Goal: Information Seeking & Learning: Learn about a topic

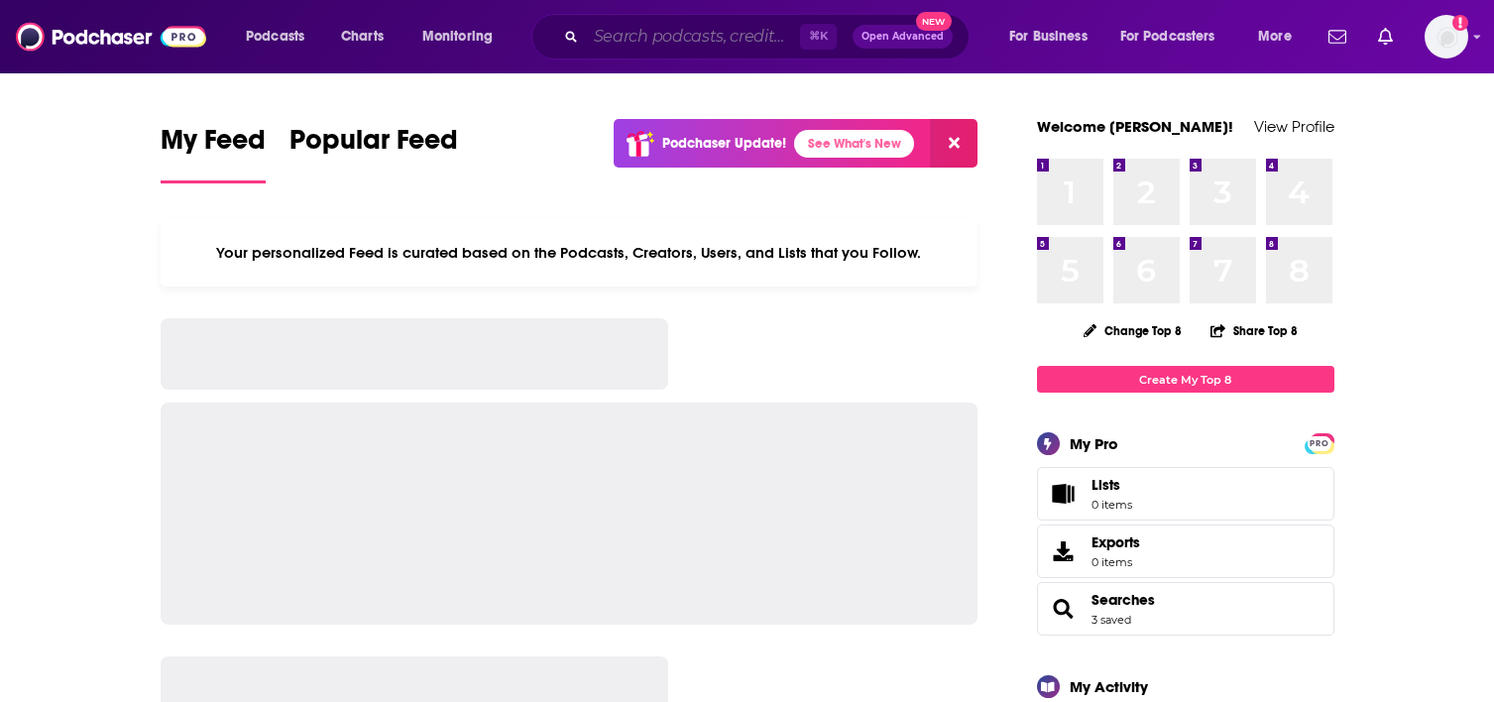
click at [687, 36] on input "Search podcasts, credits, & more..." at bounding box center [693, 37] width 214 height 32
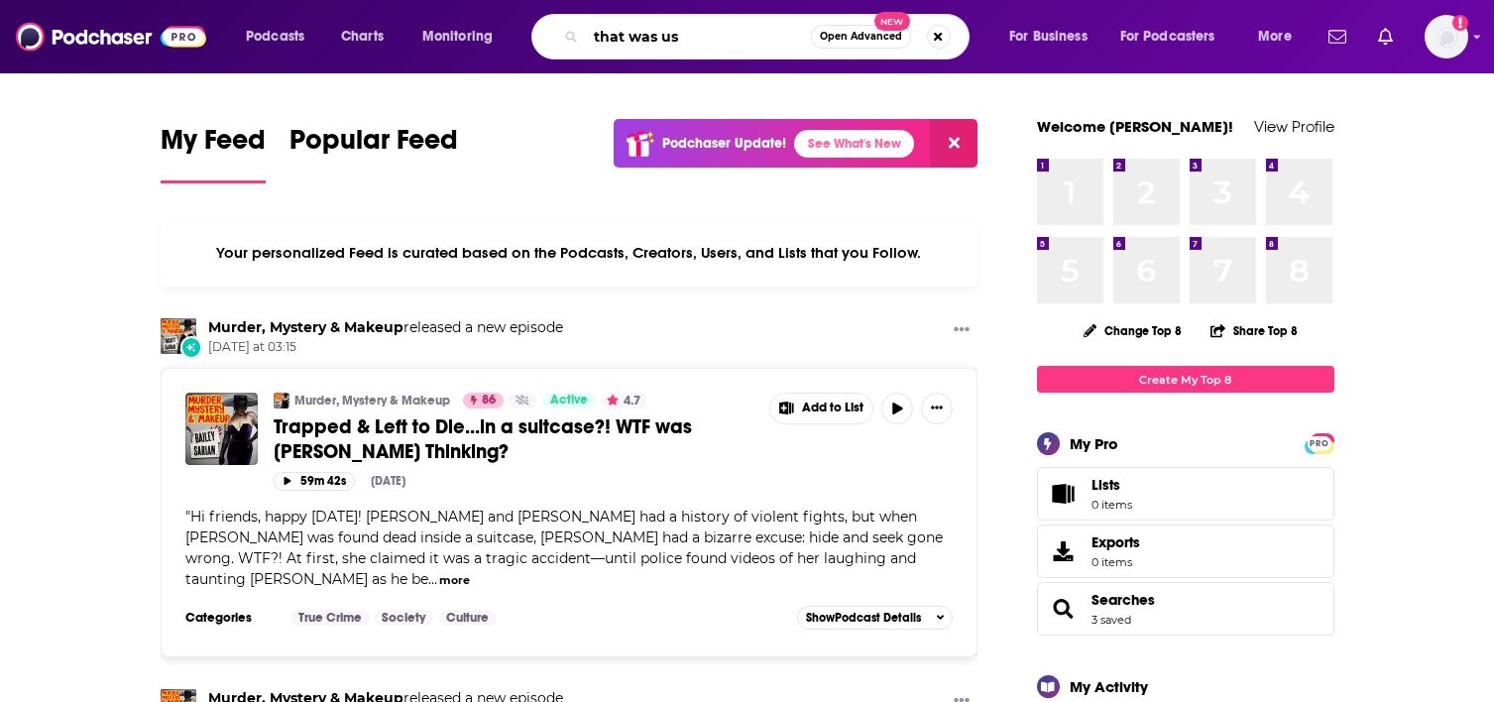
type input "that was us"
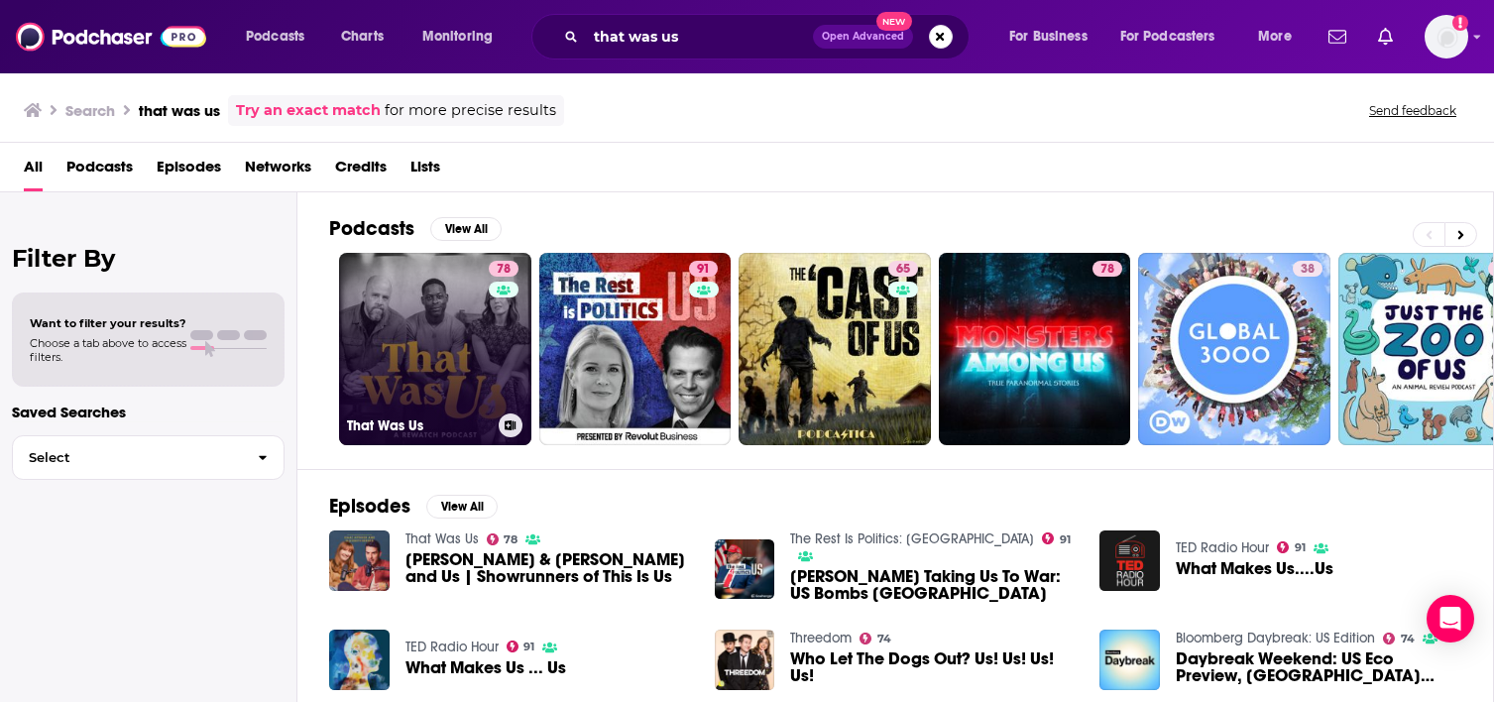
click at [470, 351] on link "78 That Was Us" at bounding box center [435, 349] width 192 height 192
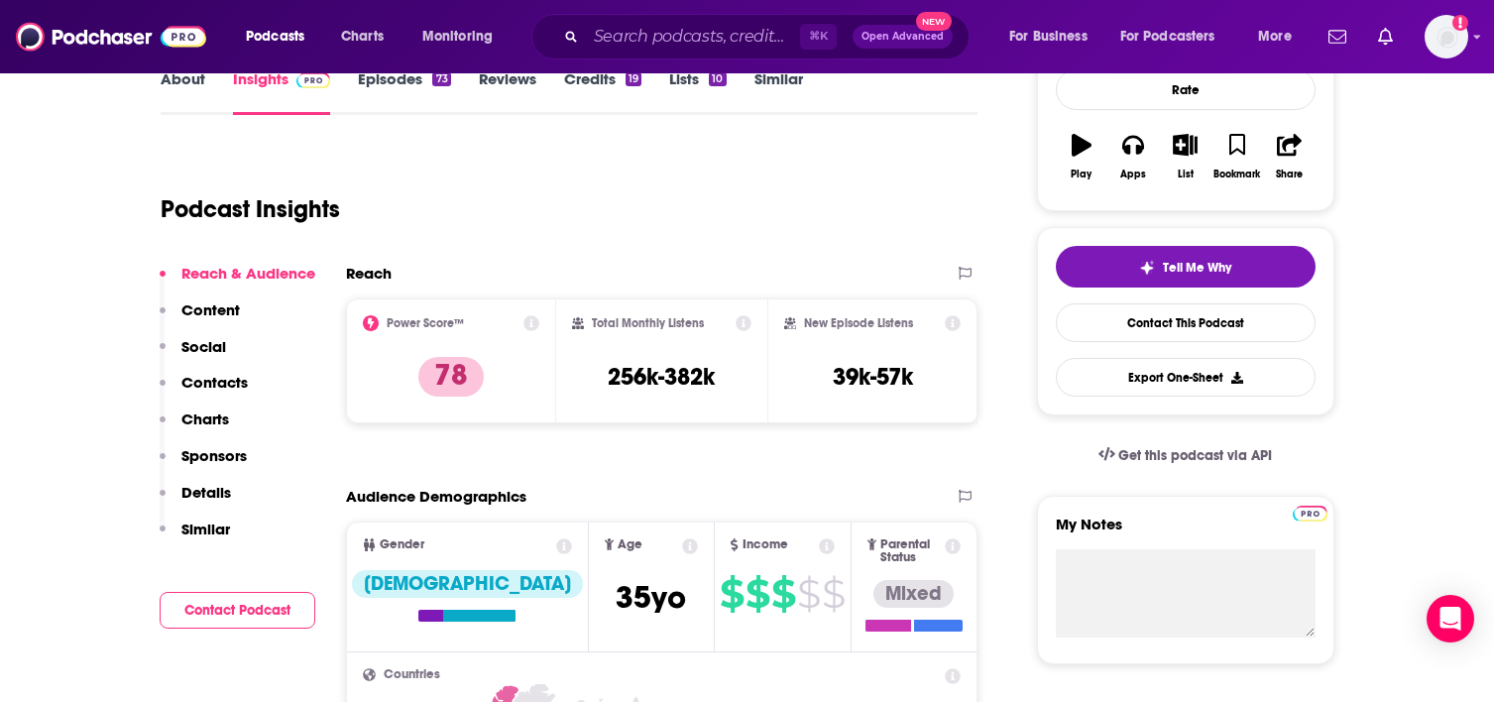
scroll to position [305, 0]
